Goal: Transaction & Acquisition: Purchase product/service

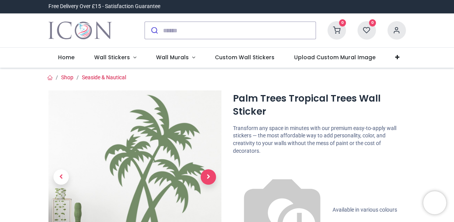
click at [210, 173] on span "Next" at bounding box center [208, 176] width 15 height 15
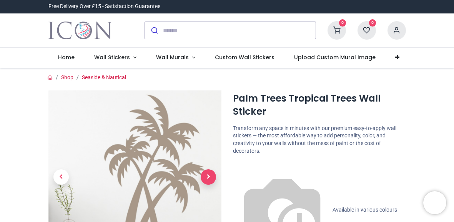
click at [207, 174] on span "Next" at bounding box center [208, 176] width 15 height 15
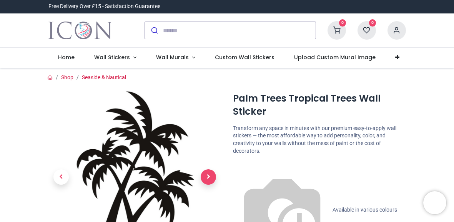
click at [207, 174] on span "Next" at bounding box center [208, 176] width 15 height 15
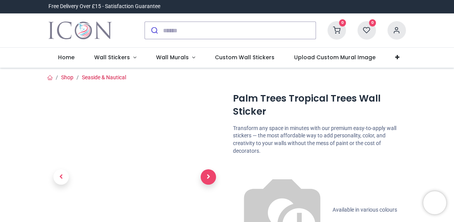
click at [207, 174] on span "Next" at bounding box center [208, 176] width 15 height 15
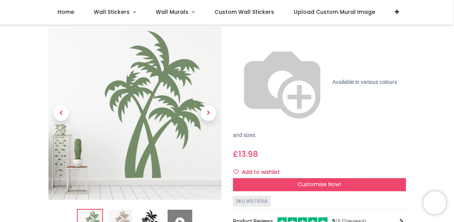
scroll to position [107, 0]
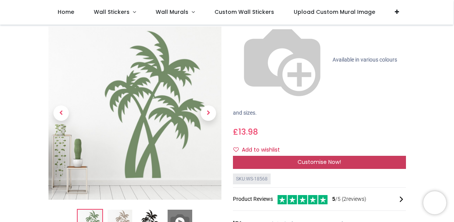
click at [354, 156] on div "Customise Now!" at bounding box center [319, 162] width 173 height 13
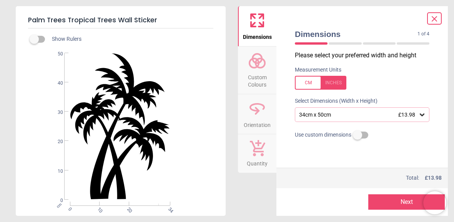
click at [326, 115] on div "34cm x 50cm £13.98" at bounding box center [358, 115] width 120 height 7
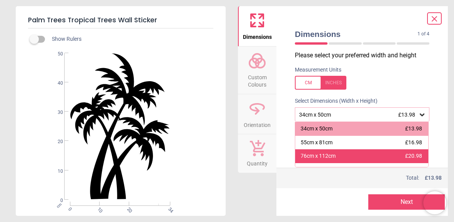
click at [329, 155] on div "76cm x 112cm" at bounding box center [318, 156] width 35 height 8
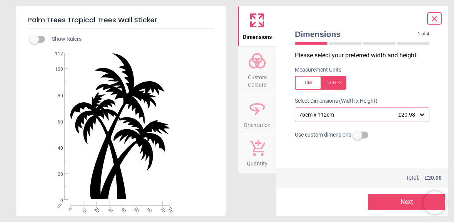
click at [358, 135] on label at bounding box center [358, 135] width 0 height 0
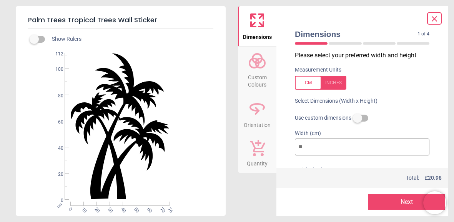
click at [352, 142] on input "**" at bounding box center [362, 146] width 135 height 17
type input "*"
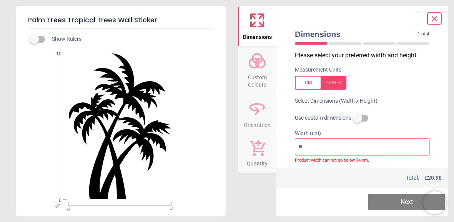
type input "**"
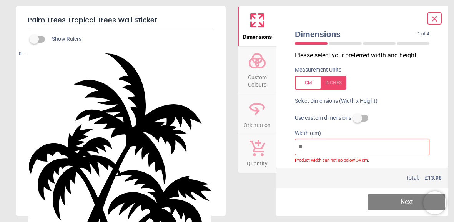
type input "*"
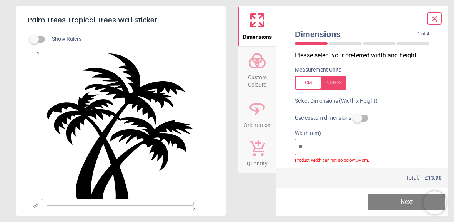
type input "**"
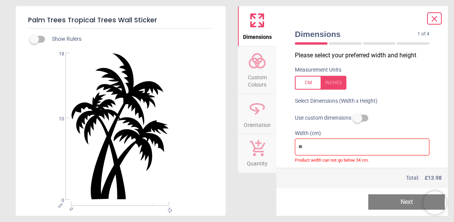
type input "***"
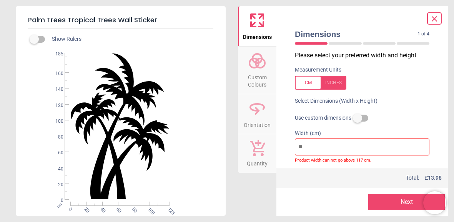
type input "***"
click at [375, 145] on input "***" at bounding box center [362, 146] width 135 height 17
type input "**"
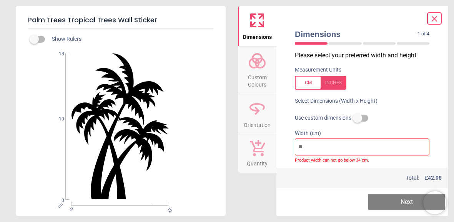
type input "*"
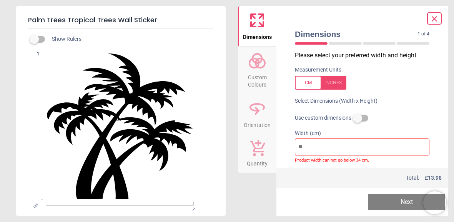
type input "**"
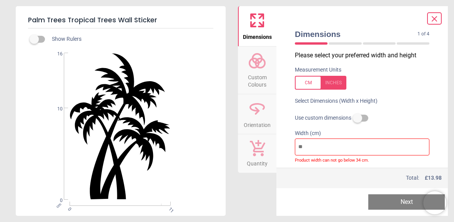
type input "***"
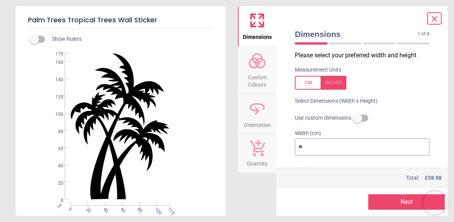
type input "***"
click at [428, 95] on div "Please select your preferred width and height Measurement Units Select Dimensio…" at bounding box center [362, 109] width 147 height 117
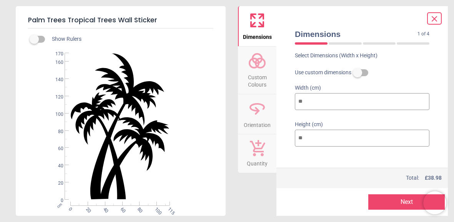
scroll to position [48, 0]
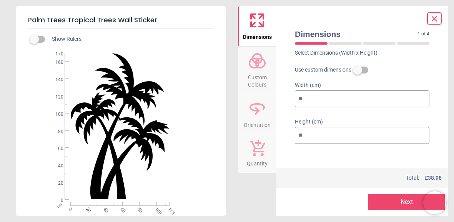
click at [329, 136] on input "***" at bounding box center [362, 135] width 135 height 17
click at [262, 78] on span "Custom Colours" at bounding box center [257, 79] width 37 height 19
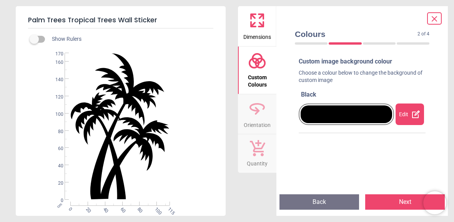
click at [408, 118] on div "Edit" at bounding box center [410, 114] width 28 height 22
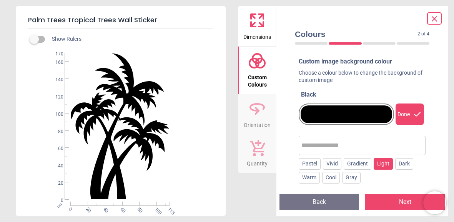
click at [387, 167] on div "Light" at bounding box center [383, 164] width 19 height 12
drag, startPoint x: 382, startPoint y: 117, endPoint x: 361, endPoint y: 116, distance: 21.2
click at [361, 116] on div at bounding box center [347, 114] width 92 height 18
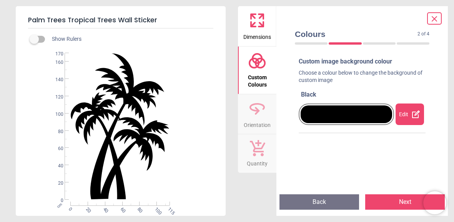
click at [413, 115] on icon at bounding box center [416, 114] width 8 height 8
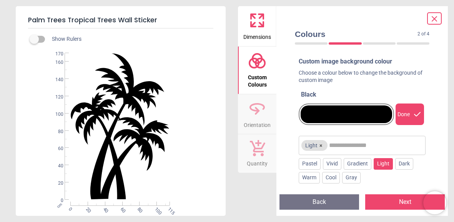
click at [357, 147] on input "text" at bounding box center [376, 145] width 94 height 15
click at [370, 182] on div "Light × Pastel Vivid Gradient Light Dark Warm Cool Gray Advanced colour options" at bounding box center [362, 202] width 127 height 144
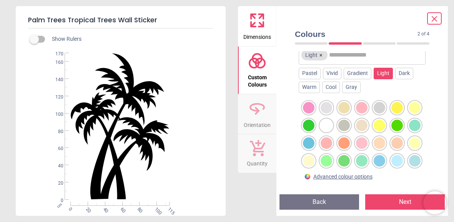
scroll to position [92, 0]
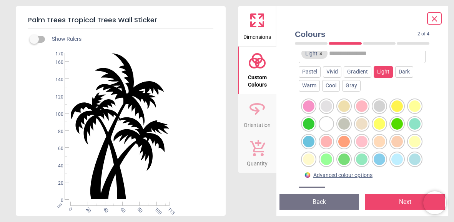
click at [330, 106] on div at bounding box center [327, 106] width 12 height 12
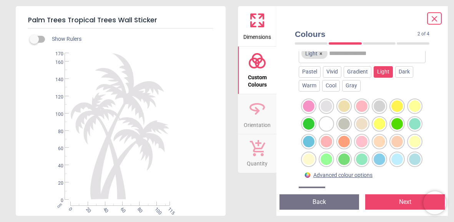
click at [308, 139] on div at bounding box center [309, 142] width 12 height 12
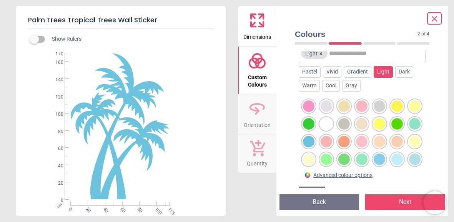
click at [398, 162] on div at bounding box center [398, 159] width 12 height 12
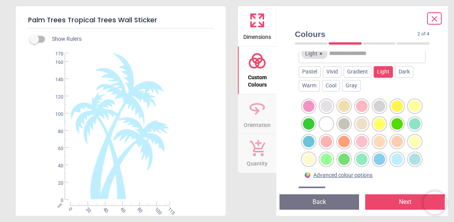
click at [414, 153] on div at bounding box center [415, 159] width 12 height 12
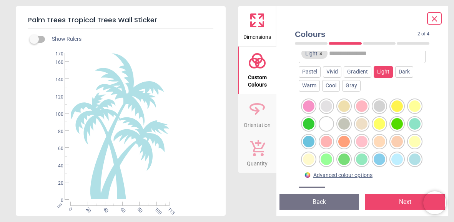
click at [330, 106] on div at bounding box center [327, 106] width 12 height 12
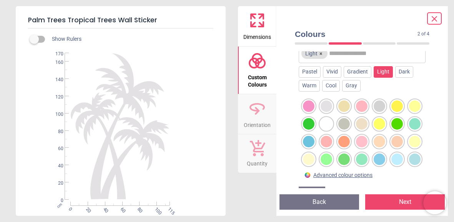
click at [383, 83] on div "Pastel Vivid Gradient Light Dark Warm Cool Gray" at bounding box center [362, 78] width 127 height 25
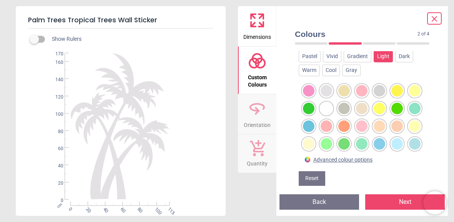
scroll to position [114, 0]
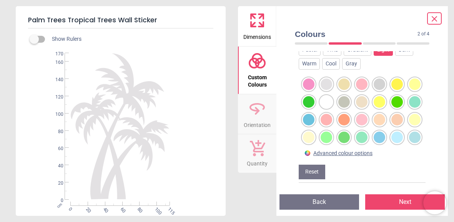
click at [348, 153] on div "Advanced colour options" at bounding box center [342, 154] width 59 height 8
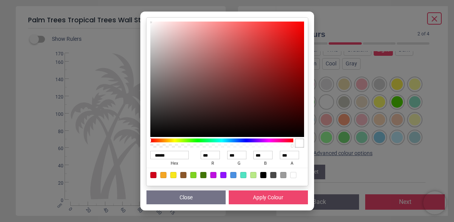
click at [284, 178] on div at bounding box center [283, 175] width 6 height 6
type input "******"
type input "***"
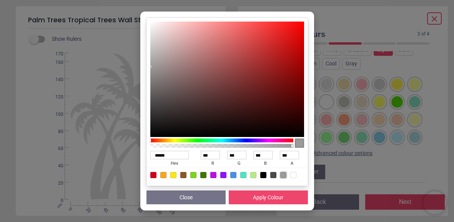
click at [294, 176] on div at bounding box center [293, 175] width 6 height 6
type input "******"
type input "***"
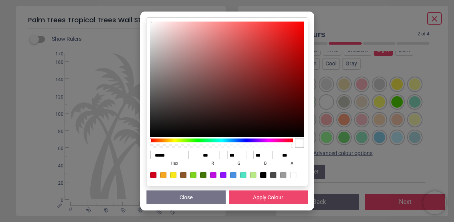
click at [298, 142] on div at bounding box center [299, 142] width 9 height 9
click at [293, 177] on div at bounding box center [293, 175] width 6 height 6
click at [284, 176] on div at bounding box center [283, 175] width 6 height 6
type input "******"
type input "***"
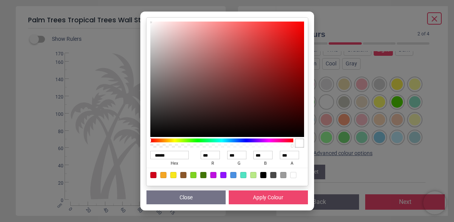
type input "***"
drag, startPoint x: 292, startPoint y: 147, endPoint x: 280, endPoint y: 147, distance: 12.3
click at [280, 147] on div at bounding box center [222, 146] width 141 height 4
click at [292, 175] on div at bounding box center [293, 175] width 6 height 6
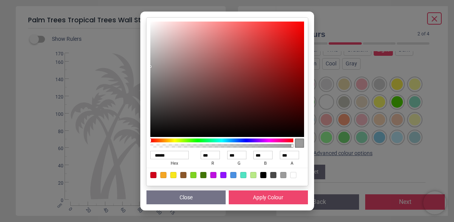
type input "******"
type input "***"
click at [204, 147] on div at bounding box center [222, 146] width 141 height 4
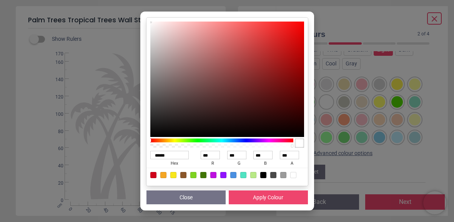
click at [192, 146] on div at bounding box center [222, 146] width 141 height 4
click at [159, 146] on div at bounding box center [222, 146] width 141 height 4
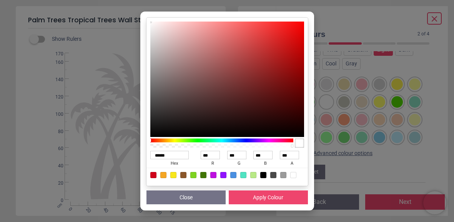
click at [282, 177] on div at bounding box center [283, 175] width 6 height 6
type input "******"
type input "***"
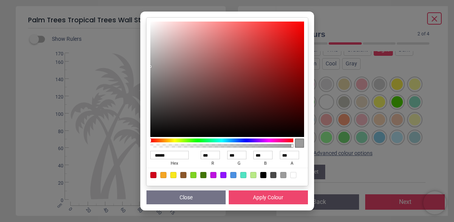
drag, startPoint x: 292, startPoint y: 148, endPoint x: 288, endPoint y: 148, distance: 4.2
click at [288, 148] on div at bounding box center [221, 143] width 143 height 12
drag, startPoint x: 293, startPoint y: 146, endPoint x: 284, endPoint y: 146, distance: 9.2
click at [284, 146] on div at bounding box center [227, 143] width 154 height 12
click at [193, 196] on button "Close" at bounding box center [186, 197] width 79 height 14
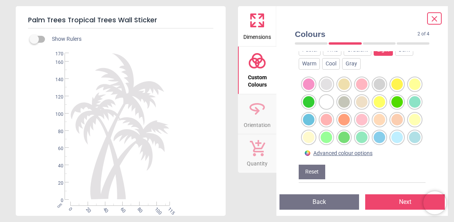
click at [263, 113] on icon at bounding box center [257, 108] width 18 height 18
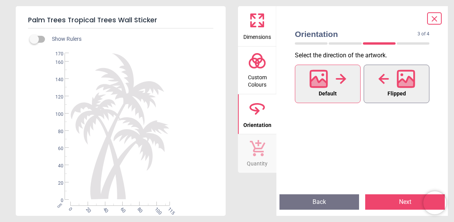
click at [385, 83] on icon at bounding box center [383, 79] width 11 height 12
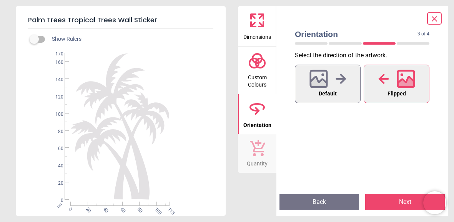
click at [262, 147] on icon at bounding box center [257, 148] width 15 height 16
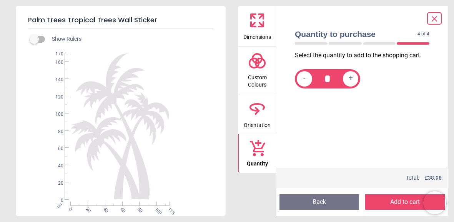
click at [439, 18] on icon at bounding box center [434, 18] width 9 height 9
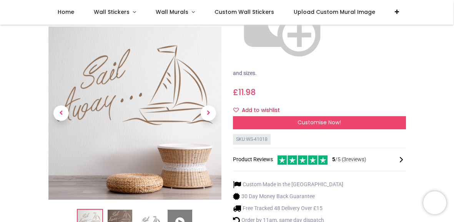
scroll to position [169, 0]
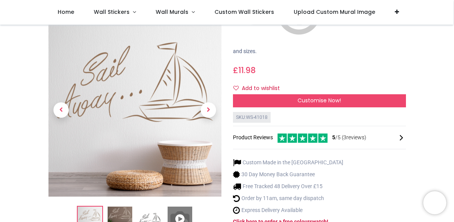
click at [123, 207] on img at bounding box center [120, 219] width 25 height 25
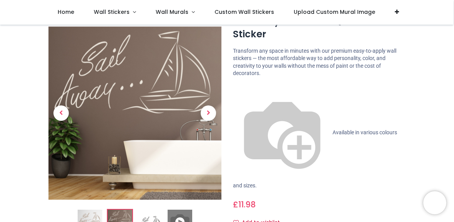
scroll to position [30, 0]
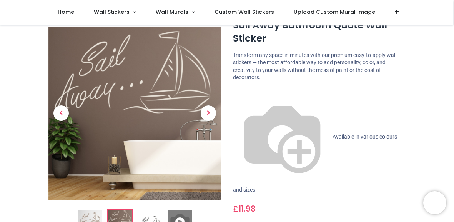
click at [148, 209] on li at bounding box center [150, 222] width 26 height 26
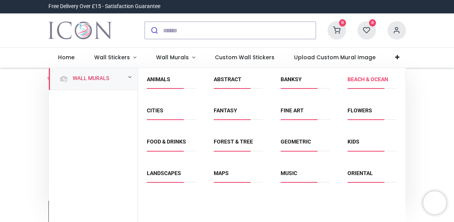
click at [377, 80] on link "Beach & Ocean" at bounding box center [368, 79] width 41 height 6
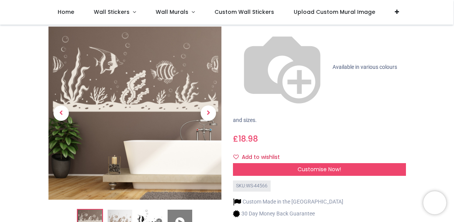
scroll to position [92, 0]
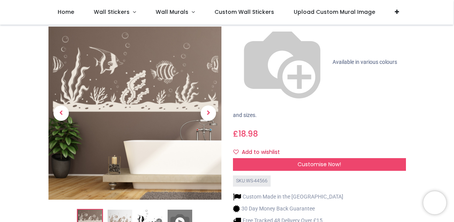
click at [118, 210] on img at bounding box center [120, 222] width 25 height 25
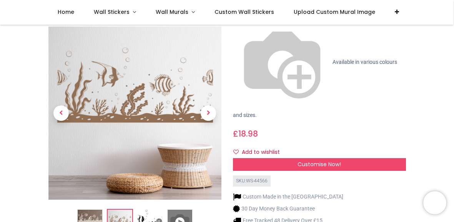
scroll to position [77, 0]
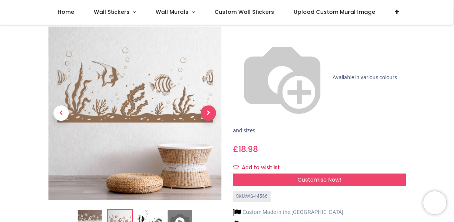
click at [210, 105] on span "Next" at bounding box center [208, 112] width 15 height 15
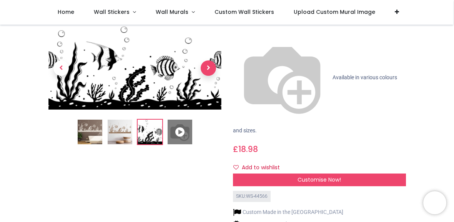
click at [210, 62] on span "Next" at bounding box center [208, 67] width 15 height 15
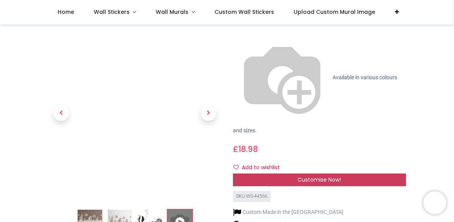
click at [306, 176] on span "Customise Now!" at bounding box center [319, 180] width 43 height 8
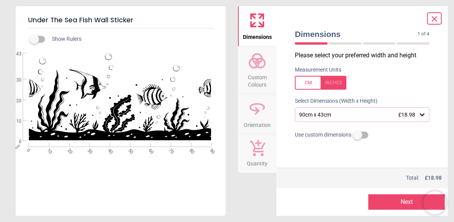
click at [321, 115] on div "90cm x 43cm £18.98" at bounding box center [358, 115] width 120 height 7
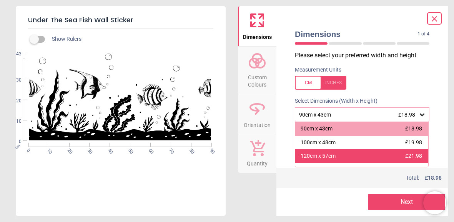
click at [318, 157] on div "120cm x 57cm" at bounding box center [318, 156] width 35 height 8
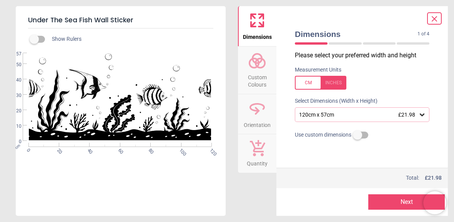
click at [266, 71] on span "Custom Colours" at bounding box center [257, 79] width 37 height 19
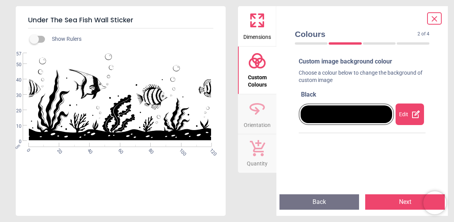
click at [419, 113] on icon at bounding box center [416, 114] width 9 height 9
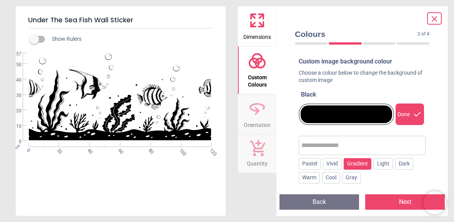
click at [363, 164] on div "Gradient" at bounding box center [358, 164] width 28 height 12
click at [434, 133] on div "Custom image background colour Choose a colour below to change the background o…" at bounding box center [362, 119] width 147 height 137
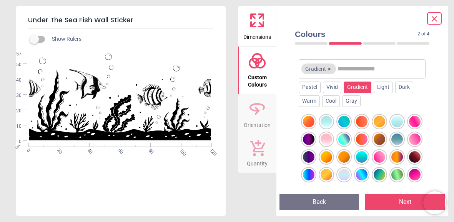
scroll to position [92, 0]
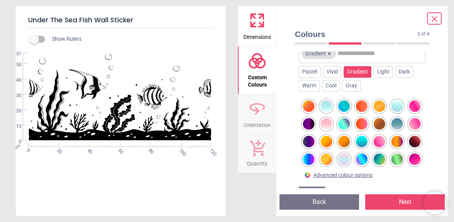
click at [342, 158] on div at bounding box center [344, 159] width 12 height 12
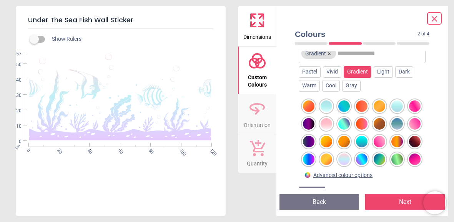
click at [365, 155] on div at bounding box center [362, 159] width 12 height 12
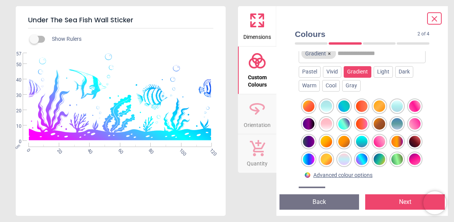
click at [377, 158] on div at bounding box center [380, 159] width 12 height 12
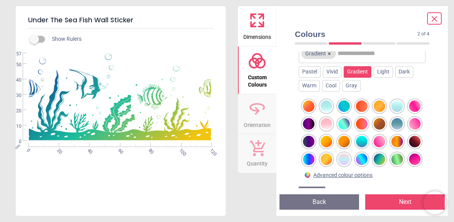
click at [398, 161] on div at bounding box center [398, 159] width 12 height 12
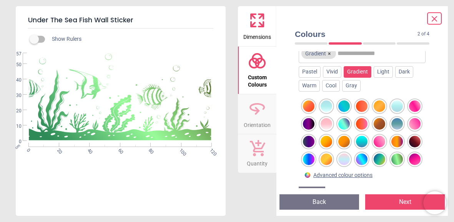
click at [398, 108] on div at bounding box center [398, 106] width 12 height 12
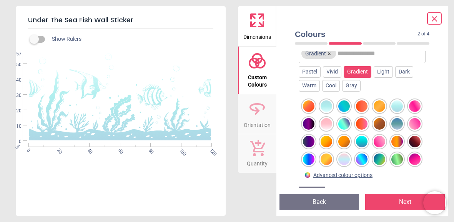
click at [332, 105] on div at bounding box center [327, 106] width 12 height 12
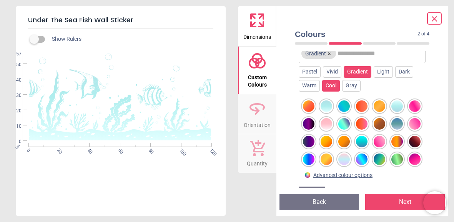
click at [330, 87] on div "Cool" at bounding box center [331, 86] width 18 height 12
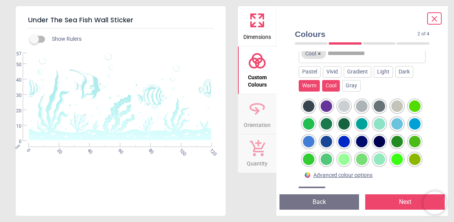
click at [315, 83] on div "Warm" at bounding box center [309, 86] width 21 height 12
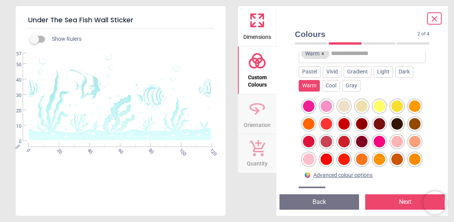
click at [431, 137] on div "Custom image background colour Choose a colour below to change the background o…" at bounding box center [362, 119] width 147 height 137
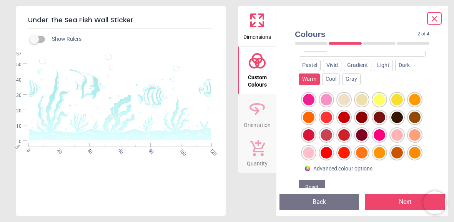
scroll to position [68, 0]
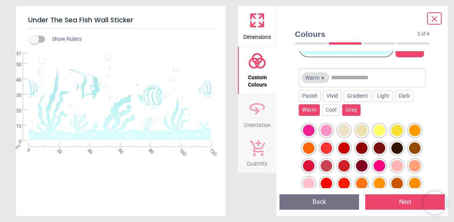
click at [353, 108] on div "Gray" at bounding box center [351, 110] width 18 height 12
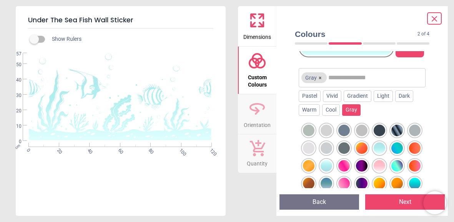
click at [397, 133] on div at bounding box center [398, 131] width 12 height 12
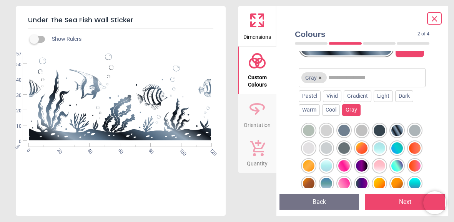
click at [304, 148] on div at bounding box center [309, 148] width 12 height 12
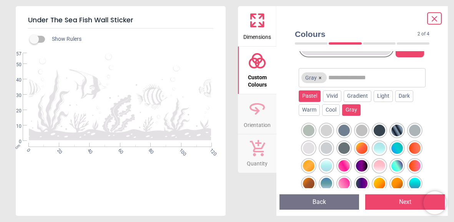
click at [311, 96] on div "Pastel" at bounding box center [310, 96] width 22 height 12
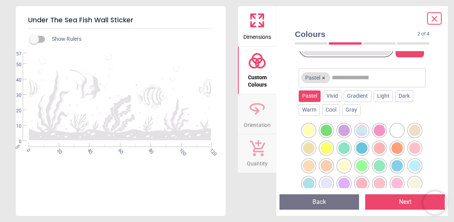
click at [399, 130] on div at bounding box center [398, 131] width 12 height 12
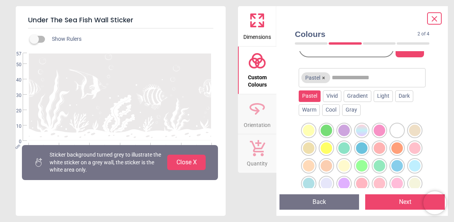
click at [363, 130] on div at bounding box center [362, 131] width 12 height 12
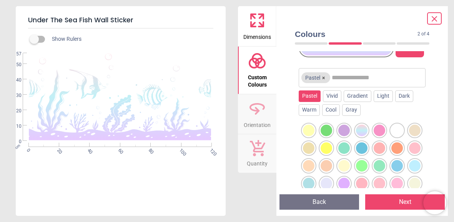
click at [328, 180] on div at bounding box center [327, 184] width 12 height 12
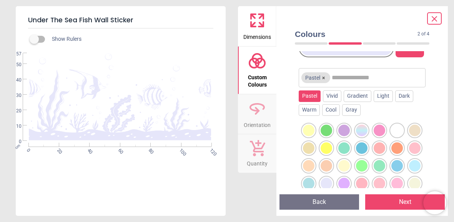
click at [309, 182] on div at bounding box center [309, 184] width 12 height 12
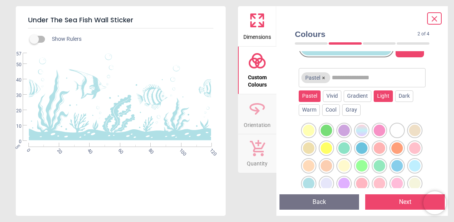
click at [382, 98] on div "Light" at bounding box center [383, 96] width 19 height 12
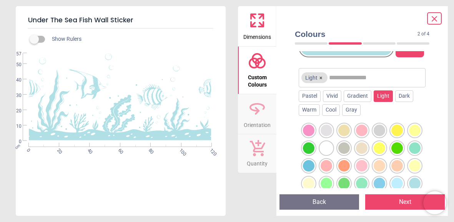
click at [327, 133] on div at bounding box center [327, 131] width 12 height 12
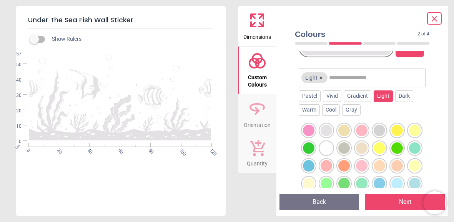
click at [313, 128] on div at bounding box center [309, 131] width 12 height 12
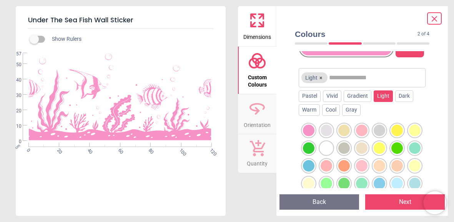
click at [324, 130] on div at bounding box center [327, 131] width 12 height 12
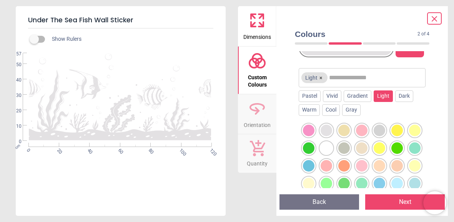
click at [397, 134] on div at bounding box center [398, 131] width 12 height 12
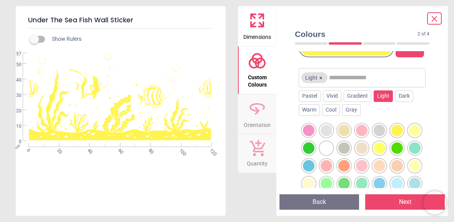
click at [418, 130] on div at bounding box center [415, 131] width 12 height 12
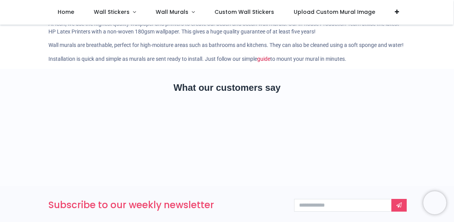
scroll to position [257, 0]
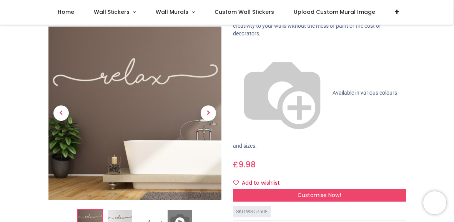
scroll to position [77, 0]
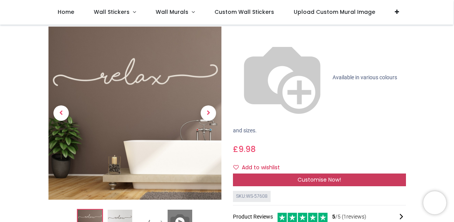
click at [331, 176] on span "Customise Now!" at bounding box center [319, 180] width 43 height 8
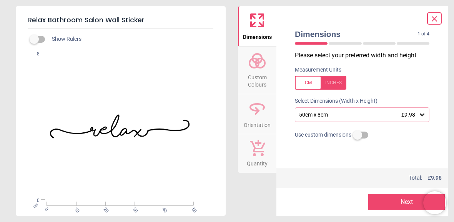
click at [329, 113] on div "50cm x 8cm £9.98" at bounding box center [358, 115] width 120 height 7
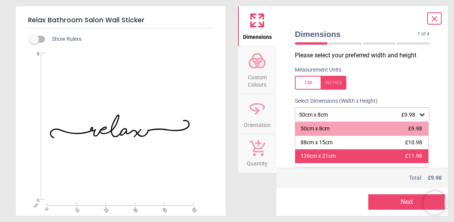
click at [327, 152] on div "126cm x 21cm £11.98" at bounding box center [361, 156] width 133 height 14
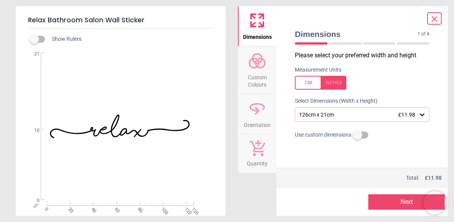
click at [262, 74] on span "Custom Colours" at bounding box center [257, 79] width 37 height 19
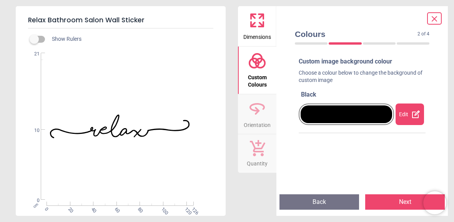
click at [406, 118] on div "Edit" at bounding box center [410, 114] width 28 height 22
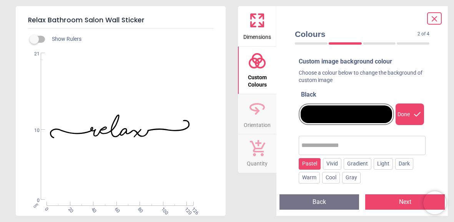
click at [313, 164] on div "Pastel" at bounding box center [310, 164] width 22 height 12
click at [438, 145] on div "Colours 2 of 4 2 of 5 Custom image background colour Choose a colour below to c…" at bounding box center [363, 111] width 172 height 210
click at [339, 145] on input "text" at bounding box center [377, 145] width 91 height 15
click at [360, 164] on div "Gradient" at bounding box center [358, 164] width 28 height 12
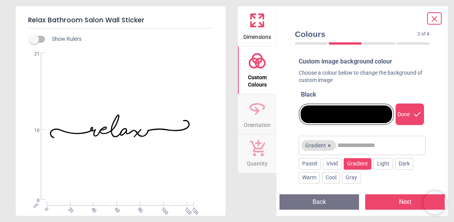
click at [444, 129] on div "Colours 2 of 4 2 of 5 Custom image background colour Choose a colour below to c…" at bounding box center [363, 111] width 172 height 210
click at [362, 167] on div "Gradient" at bounding box center [358, 164] width 28 height 12
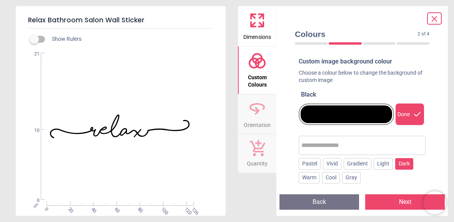
click at [408, 163] on div "Dark" at bounding box center [404, 164] width 18 height 12
click at [427, 175] on div "Custom image background colour Choose a colour below to change the background o…" at bounding box center [362, 178] width 133 height 248
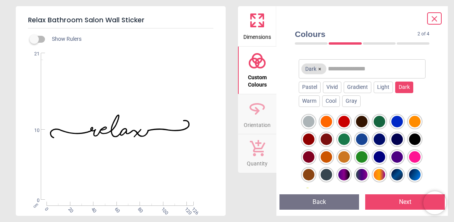
scroll to position [92, 0]
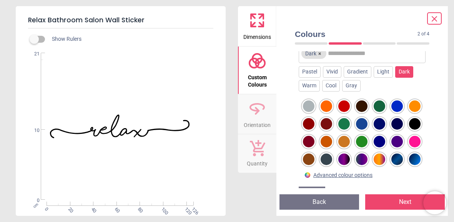
click at [381, 156] on div at bounding box center [380, 159] width 12 height 12
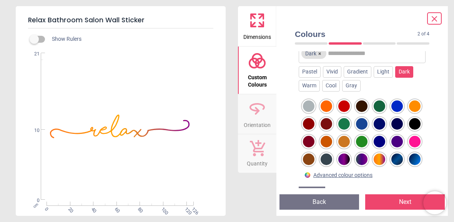
click at [346, 158] on div at bounding box center [344, 159] width 12 height 12
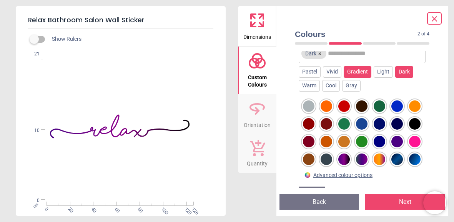
click at [358, 70] on div "Gradient" at bounding box center [358, 72] width 28 height 12
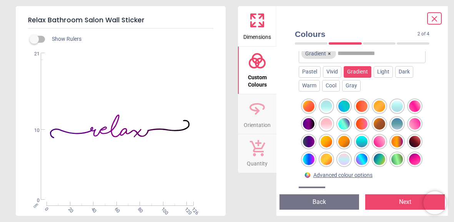
click at [310, 107] on div at bounding box center [309, 106] width 12 height 12
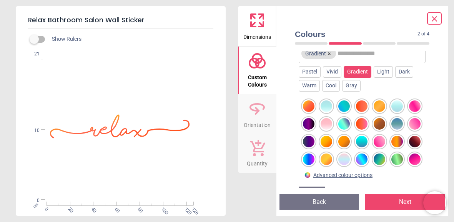
click at [326, 104] on div at bounding box center [327, 106] width 12 height 12
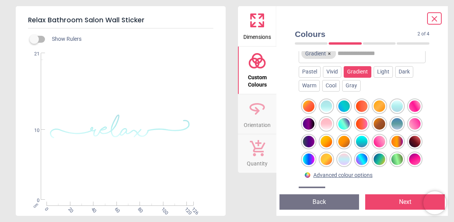
click at [343, 104] on div at bounding box center [344, 106] width 12 height 12
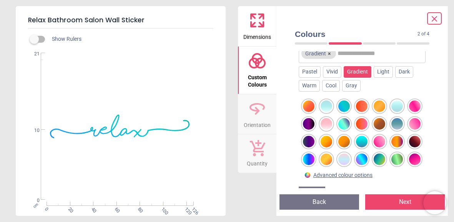
click at [360, 108] on div at bounding box center [362, 106] width 12 height 12
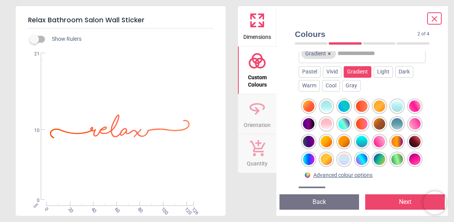
click at [377, 107] on div at bounding box center [380, 106] width 12 height 12
click at [399, 103] on div at bounding box center [398, 106] width 12 height 12
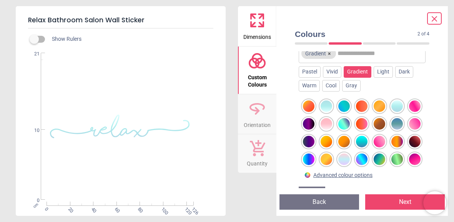
click at [412, 104] on div at bounding box center [415, 106] width 12 height 12
click at [308, 122] on div at bounding box center [309, 124] width 12 height 12
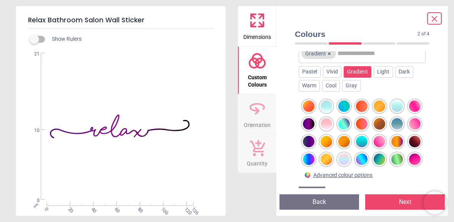
click at [321, 123] on div at bounding box center [327, 124] width 12 height 12
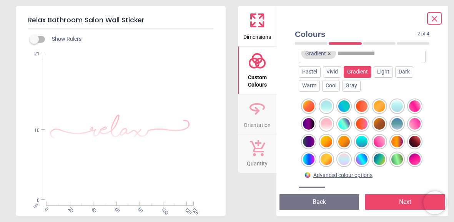
click at [342, 124] on div at bounding box center [344, 124] width 12 height 12
click at [358, 121] on div at bounding box center [362, 124] width 12 height 12
click at [385, 126] on div at bounding box center [380, 124] width 12 height 12
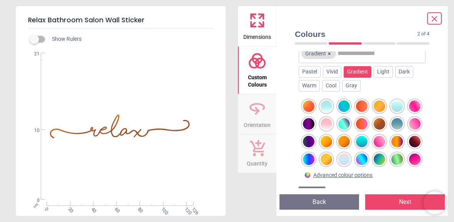
click at [402, 123] on div at bounding box center [398, 124] width 12 height 12
click at [342, 156] on div at bounding box center [344, 159] width 12 height 12
